Goal: Task Accomplishment & Management: Manage account settings

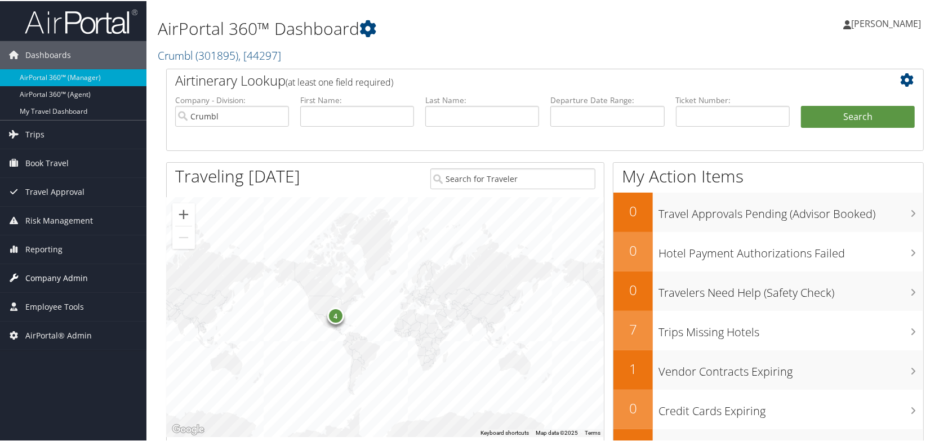
click at [45, 277] on span "Company Admin" at bounding box center [56, 277] width 63 height 28
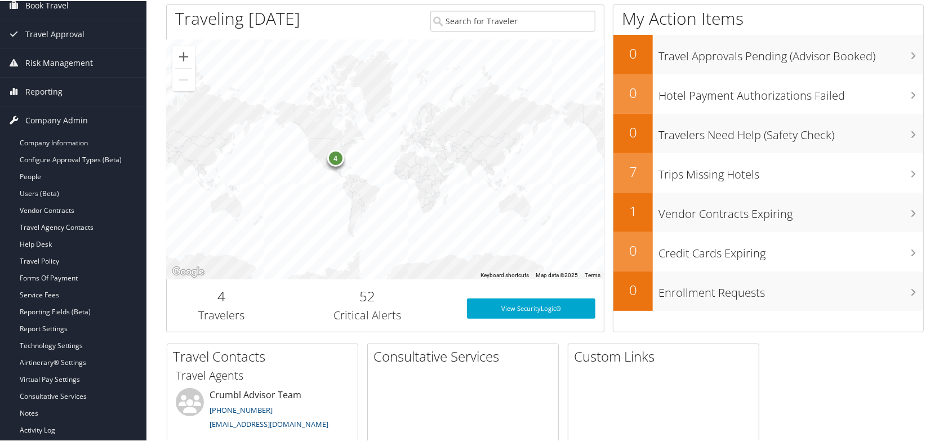
scroll to position [256, 0]
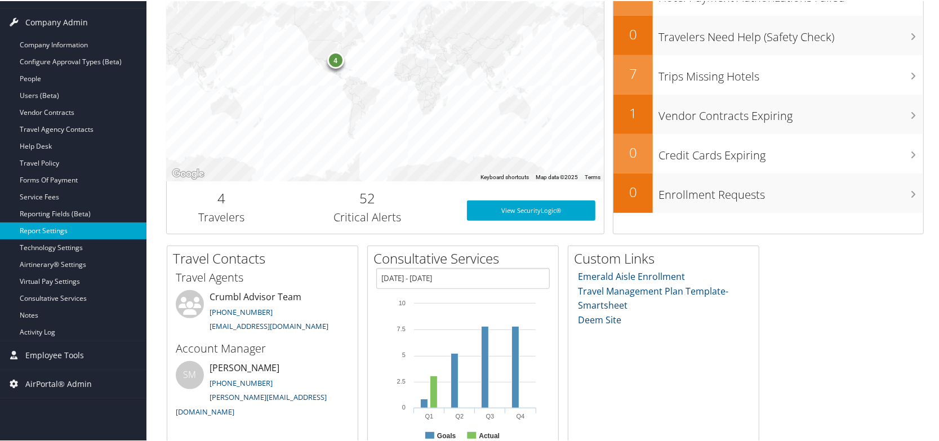
click at [67, 228] on link "Report Settings" at bounding box center [73, 229] width 147 height 17
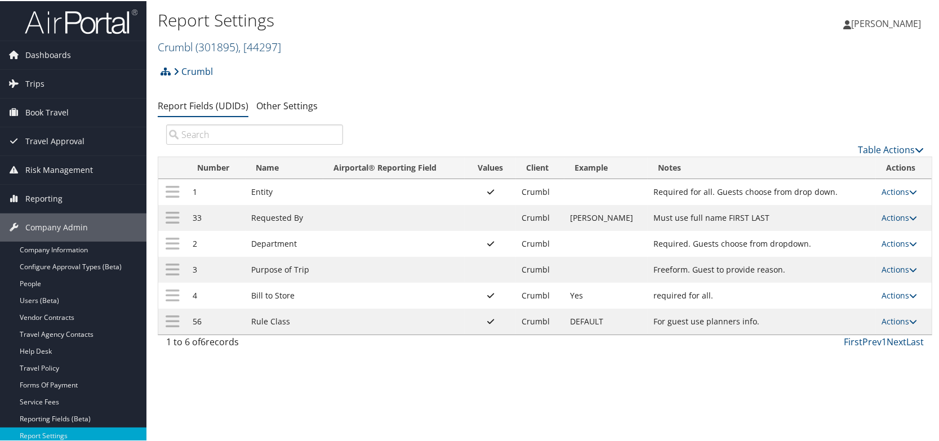
click at [222, 45] on span "( 301895 )" at bounding box center [217, 45] width 43 height 15
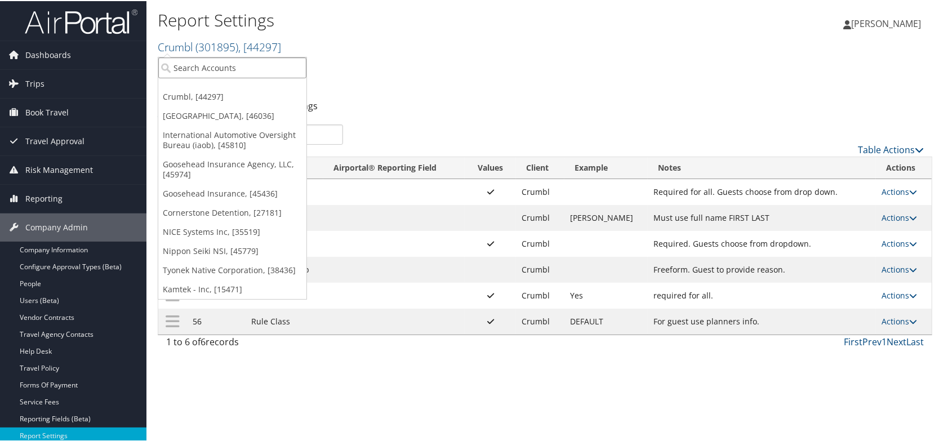
click at [208, 67] on input "search" at bounding box center [232, 66] width 148 height 21
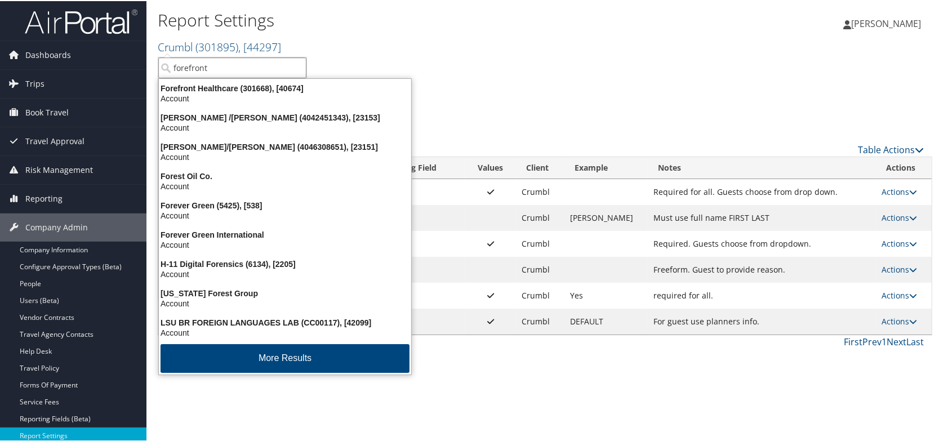
type input "forefront"
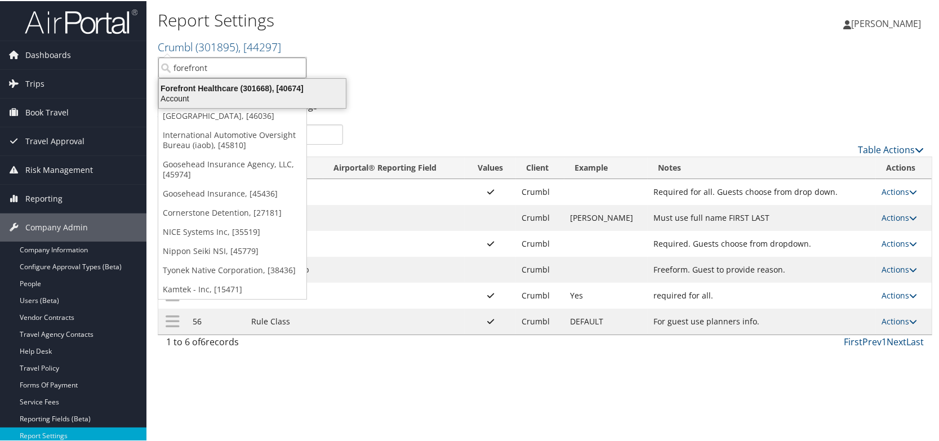
click at [198, 88] on div "Forefront Healthcare (301668), [40674]" at bounding box center [252, 87] width 201 height 10
